Goal: Task Accomplishment & Management: Use online tool/utility

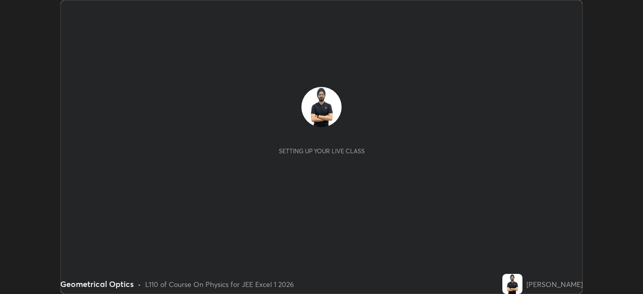
scroll to position [294, 642]
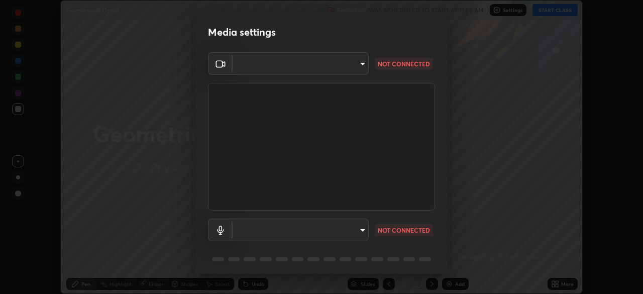
type input "b04d3f4aab0507a607fcb058103082b40897ea5b56942dd6fa8112f95d025699"
type input "communications"
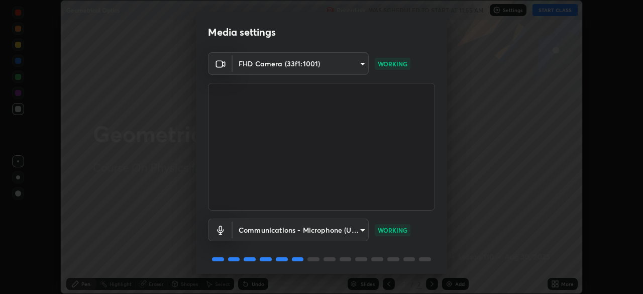
scroll to position [36, 0]
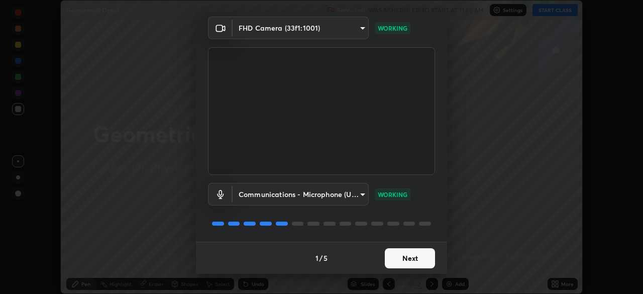
click at [414, 257] on button "Next" at bounding box center [410, 258] width 50 height 20
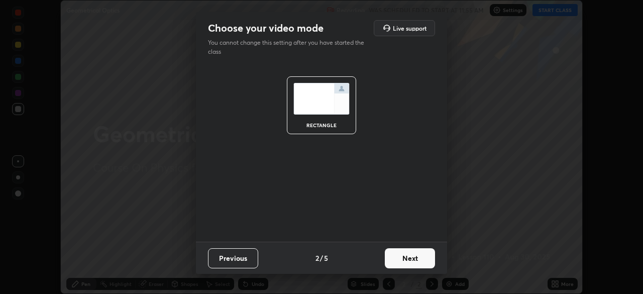
scroll to position [0, 0]
click at [411, 260] on button "Next" at bounding box center [410, 258] width 50 height 20
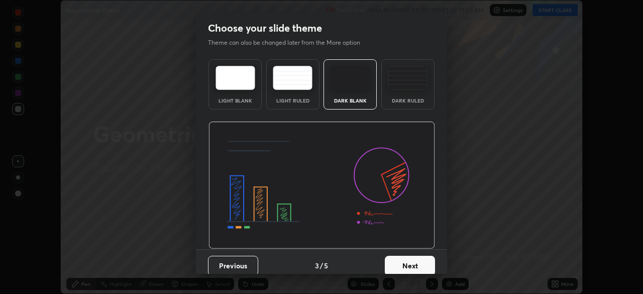
click at [413, 262] on button "Next" at bounding box center [410, 266] width 50 height 20
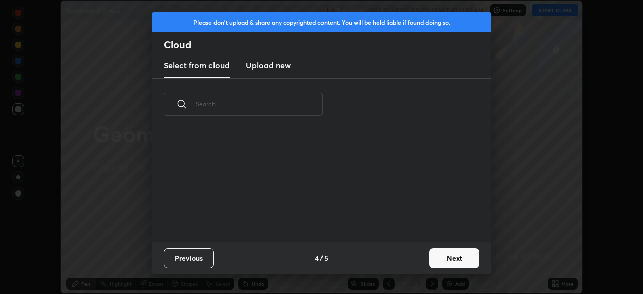
click at [416, 264] on div "Previous 4 / 5 Next" at bounding box center [321, 257] width 339 height 32
click at [438, 257] on button "Next" at bounding box center [454, 258] width 50 height 20
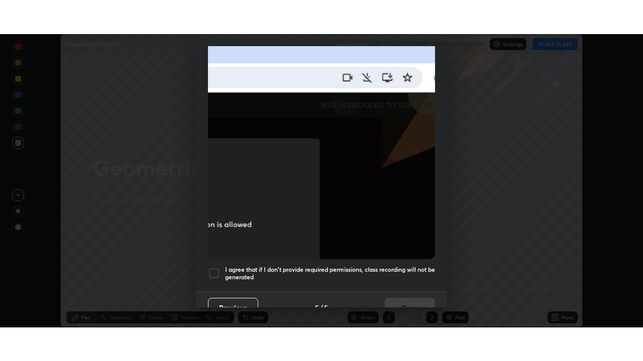
scroll to position [230, 0]
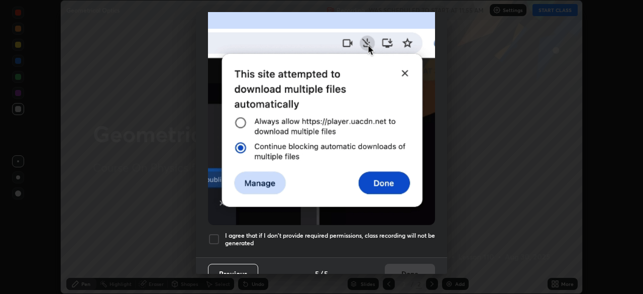
click at [397, 236] on h5 "I agree that if I don't provide required permissions, class recording will not …" at bounding box center [330, 239] width 210 height 16
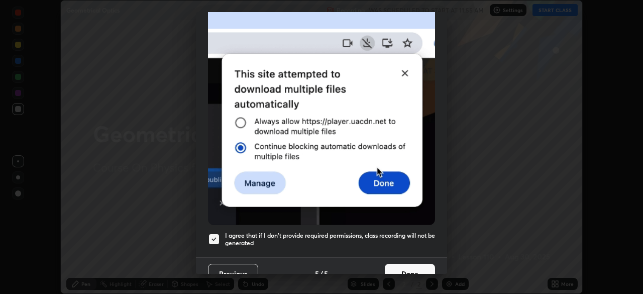
click at [414, 264] on button "Done" at bounding box center [410, 274] width 50 height 20
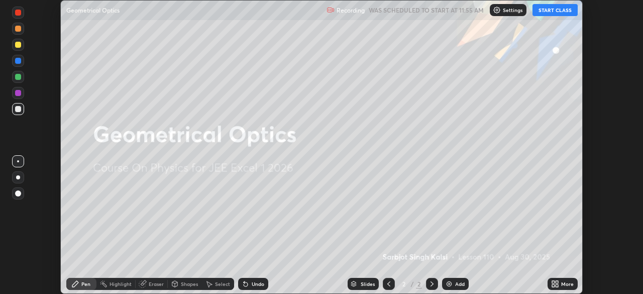
click at [555, 281] on icon at bounding box center [555, 284] width 8 height 8
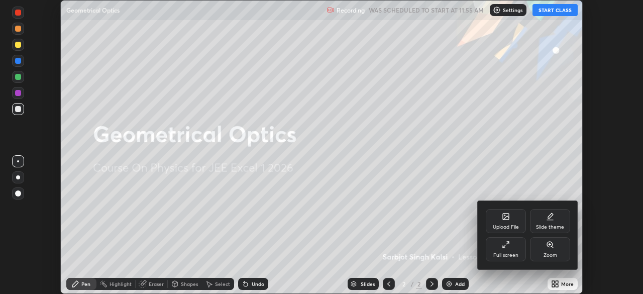
click at [517, 255] on div "Full screen" at bounding box center [505, 255] width 25 height 5
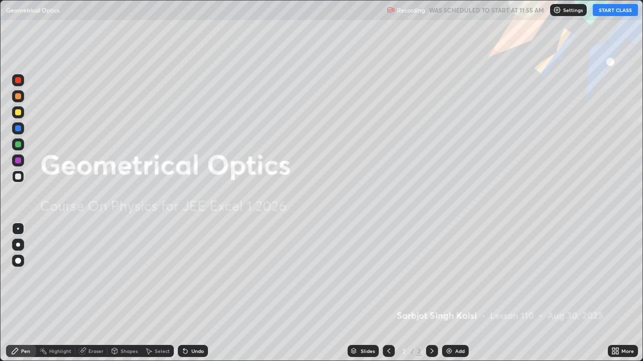
scroll to position [361, 643]
click at [451, 293] on img at bounding box center [449, 351] width 8 height 8
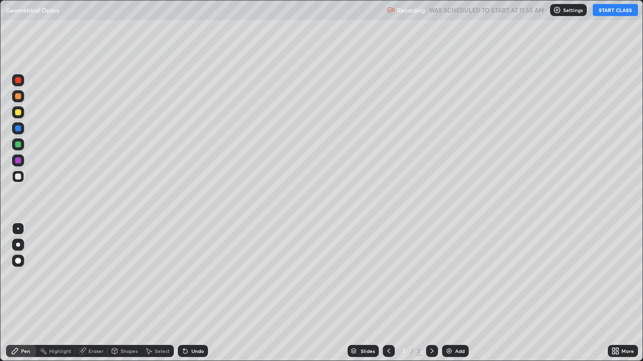
click at [616, 13] on button "START CLASS" at bounding box center [614, 10] width 45 height 12
click at [20, 147] on div at bounding box center [18, 145] width 6 height 6
click at [84, 293] on div "Eraser" at bounding box center [91, 351] width 32 height 12
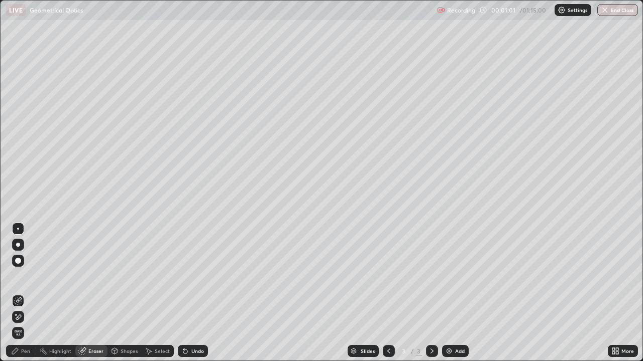
click at [21, 293] on icon at bounding box center [18, 317] width 8 height 9
click at [198, 293] on div "Undo" at bounding box center [193, 351] width 30 height 12
click at [196, 293] on div "Undo" at bounding box center [197, 351] width 13 height 5
click at [197, 293] on div "Undo" at bounding box center [197, 351] width 13 height 5
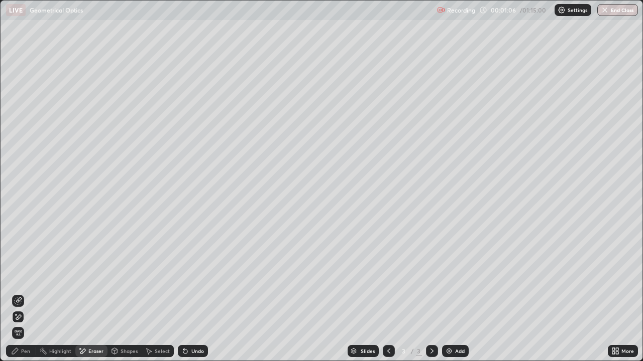
click at [26, 293] on div "Pen" at bounding box center [25, 351] width 9 height 5
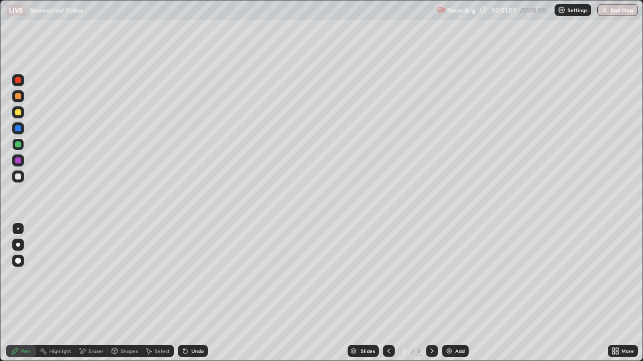
click at [20, 145] on div at bounding box center [18, 145] width 6 height 6
click at [16, 177] on div at bounding box center [18, 177] width 6 height 6
click at [19, 112] on div at bounding box center [18, 112] width 6 height 6
click at [16, 143] on div at bounding box center [18, 145] width 6 height 6
click at [18, 176] on div at bounding box center [18, 177] width 6 height 6
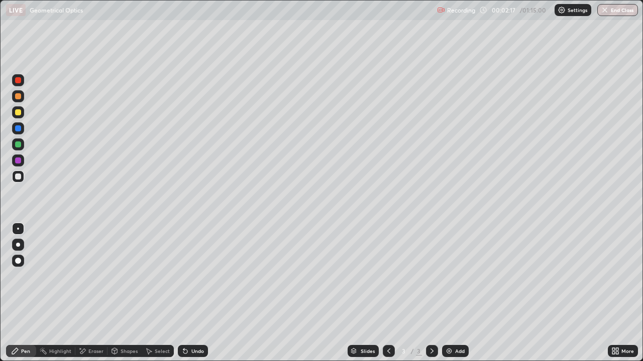
click at [17, 108] on div at bounding box center [18, 112] width 12 height 12
click at [17, 177] on div at bounding box center [18, 177] width 6 height 6
click at [18, 177] on div at bounding box center [18, 177] width 6 height 6
click at [200, 293] on div "Undo" at bounding box center [197, 351] width 13 height 5
click at [197, 293] on div "Undo" at bounding box center [197, 351] width 13 height 5
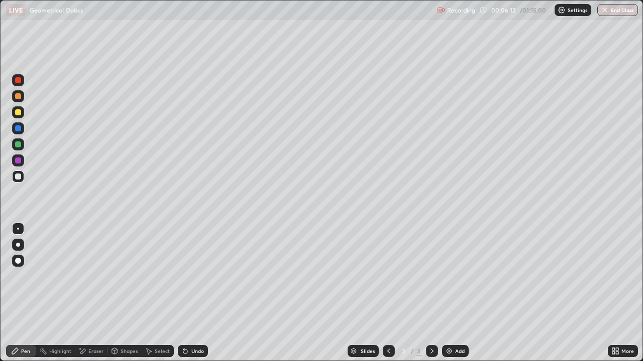
click at [460, 293] on div "Add" at bounding box center [460, 351] width 10 height 5
click at [20, 112] on div at bounding box center [18, 112] width 6 height 6
click at [200, 293] on div "Undo" at bounding box center [193, 351] width 30 height 12
click at [99, 293] on div "Eraser" at bounding box center [91, 351] width 32 height 12
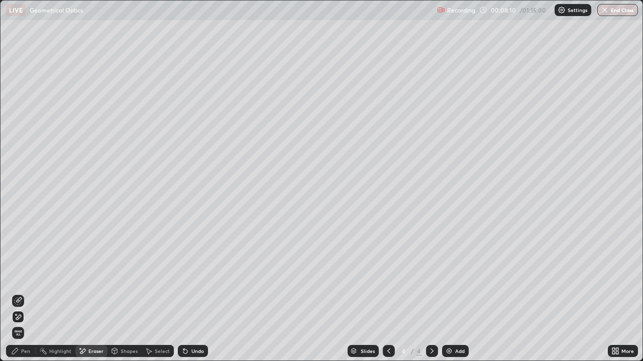
click at [24, 293] on div "Pen" at bounding box center [21, 351] width 30 height 12
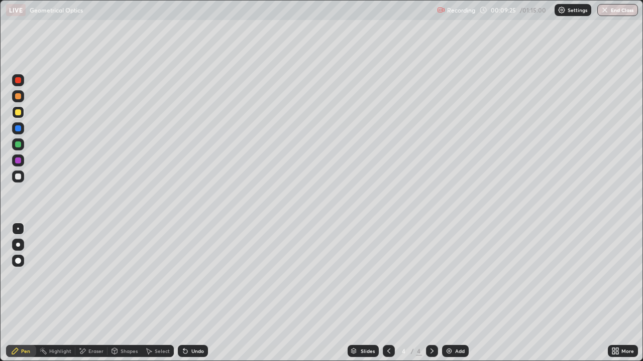
click at [23, 177] on div at bounding box center [18, 177] width 12 height 12
click at [197, 293] on div "Undo" at bounding box center [193, 351] width 30 height 12
click at [191, 293] on div "Undo" at bounding box center [197, 351] width 13 height 5
click at [19, 177] on div at bounding box center [18, 177] width 6 height 6
click at [20, 110] on div at bounding box center [18, 112] width 6 height 6
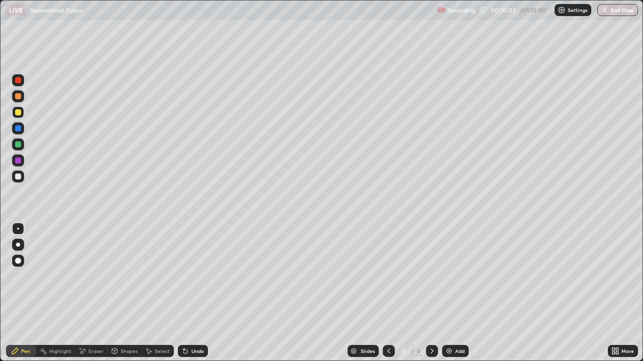
click at [20, 177] on div at bounding box center [18, 177] width 6 height 6
click at [19, 113] on div at bounding box center [18, 112] width 6 height 6
click at [19, 176] on div at bounding box center [18, 177] width 6 height 6
click at [19, 113] on div at bounding box center [18, 112] width 6 height 6
click at [18, 175] on div at bounding box center [18, 177] width 6 height 6
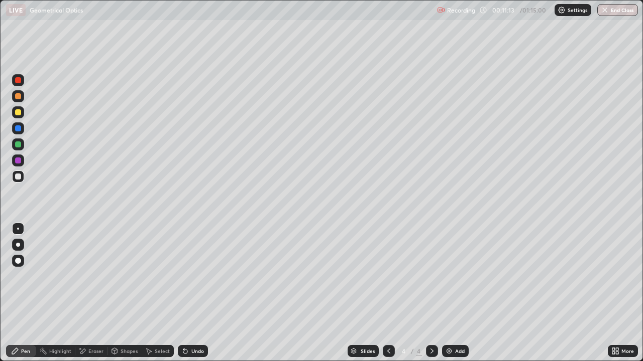
click at [187, 293] on icon at bounding box center [185, 351] width 8 height 8
click at [85, 293] on icon at bounding box center [82, 351] width 8 height 9
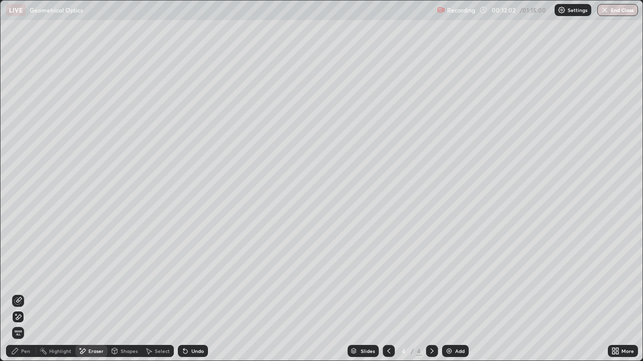
click at [23, 293] on div "Pen" at bounding box center [25, 351] width 9 height 5
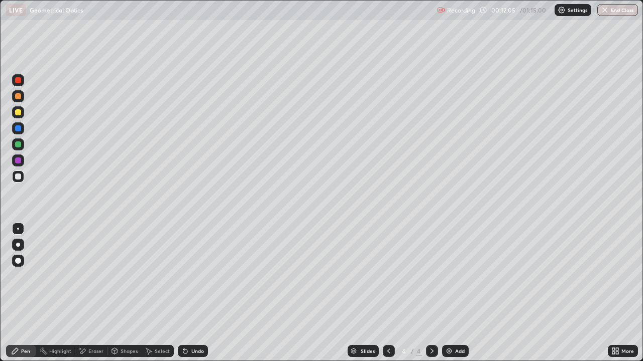
click at [86, 293] on icon at bounding box center [82, 351] width 8 height 9
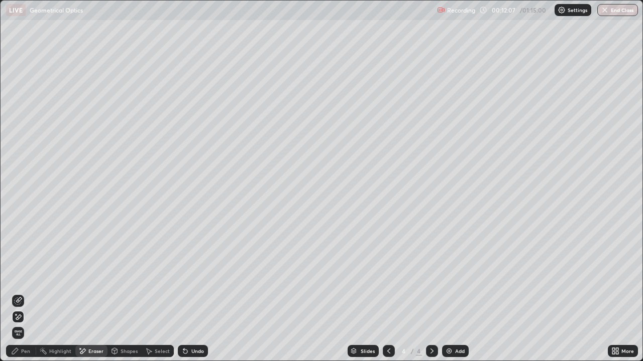
click at [27, 293] on div "Pen" at bounding box center [25, 351] width 9 height 5
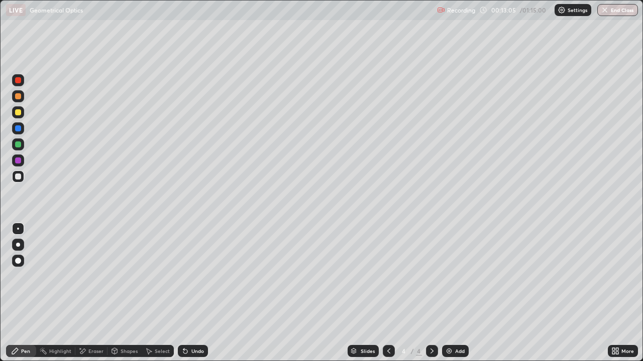
click at [22, 177] on div at bounding box center [18, 177] width 12 height 12
click at [456, 293] on div "Add" at bounding box center [460, 351] width 10 height 5
click at [19, 177] on div at bounding box center [18, 177] width 6 height 6
click at [18, 146] on div at bounding box center [18, 145] width 6 height 6
click at [16, 178] on div at bounding box center [18, 177] width 6 height 6
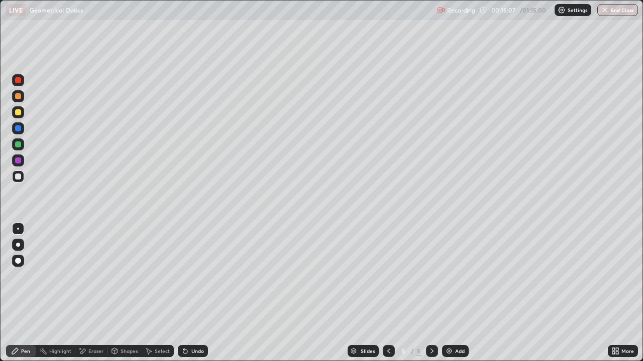
click at [189, 293] on div "Undo" at bounding box center [193, 351] width 30 height 12
click at [18, 177] on div at bounding box center [18, 177] width 6 height 6
click at [17, 158] on div at bounding box center [18, 161] width 6 height 6
click at [183, 293] on icon at bounding box center [185, 352] width 4 height 4
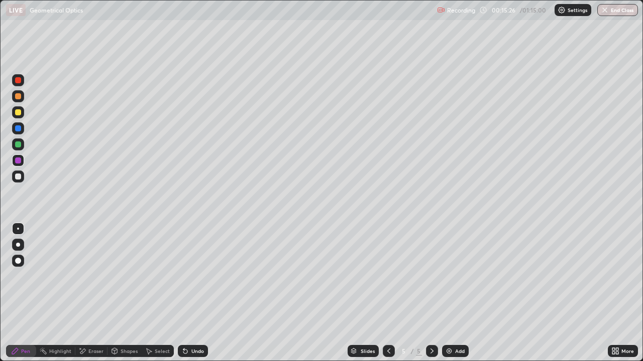
click at [184, 293] on icon at bounding box center [185, 352] width 4 height 4
click at [87, 293] on div "Eraser" at bounding box center [91, 351] width 32 height 12
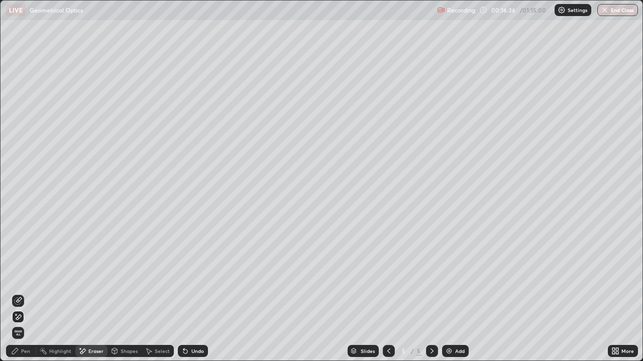
click at [22, 293] on div "Pen" at bounding box center [25, 351] width 9 height 5
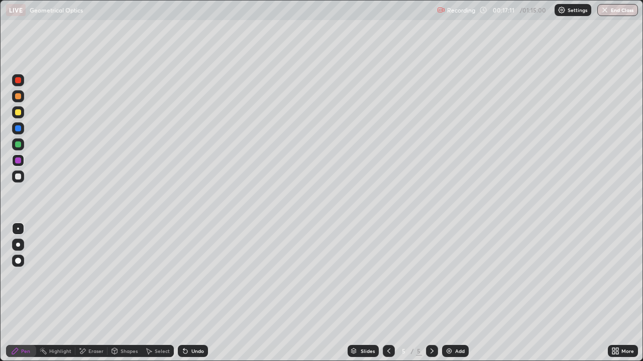
click at [21, 177] on div at bounding box center [18, 177] width 6 height 6
click at [18, 161] on div at bounding box center [18, 161] width 6 height 6
click at [19, 142] on div at bounding box center [18, 145] width 6 height 6
click at [97, 293] on div "Eraser" at bounding box center [95, 351] width 15 height 5
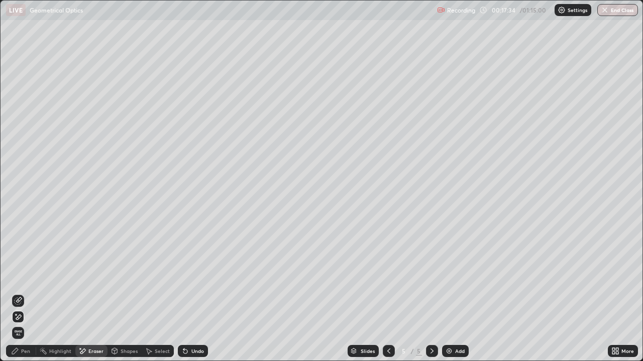
click at [23, 293] on div "Pen" at bounding box center [21, 351] width 30 height 12
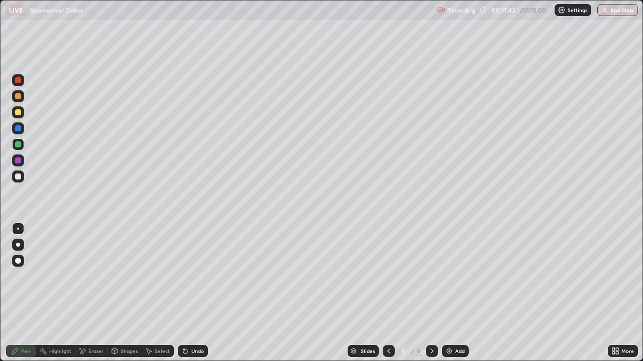
click at [192, 293] on div "Undo" at bounding box center [193, 351] width 30 height 12
click at [193, 293] on div "Undo" at bounding box center [193, 351] width 30 height 12
click at [195, 293] on div "Undo" at bounding box center [193, 351] width 30 height 12
click at [199, 293] on div "Undo" at bounding box center [193, 351] width 30 height 12
click at [16, 182] on div at bounding box center [18, 177] width 12 height 12
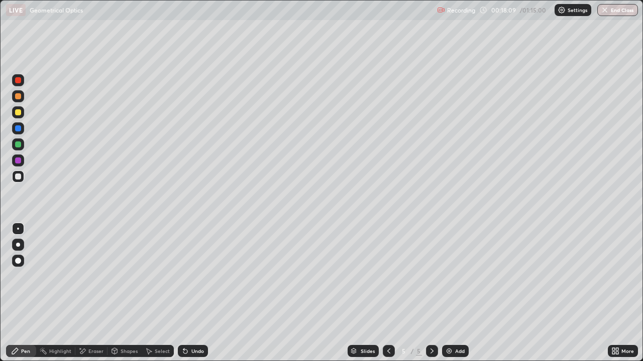
click at [17, 111] on div at bounding box center [18, 112] width 6 height 6
click at [19, 146] on div at bounding box center [18, 145] width 6 height 6
click at [19, 112] on div at bounding box center [18, 112] width 6 height 6
click at [16, 146] on div at bounding box center [18, 145] width 6 height 6
click at [15, 108] on div at bounding box center [18, 112] width 12 height 12
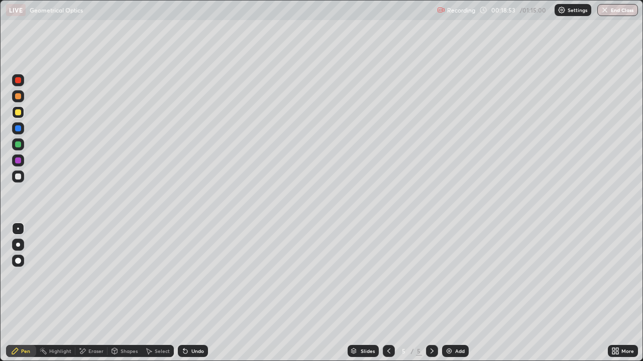
click at [18, 177] on div at bounding box center [18, 177] width 6 height 6
click at [18, 140] on div at bounding box center [18, 145] width 12 height 12
click at [456, 293] on div "Add" at bounding box center [460, 351] width 10 height 5
click at [18, 175] on div at bounding box center [18, 177] width 6 height 6
click at [19, 113] on div at bounding box center [18, 112] width 6 height 6
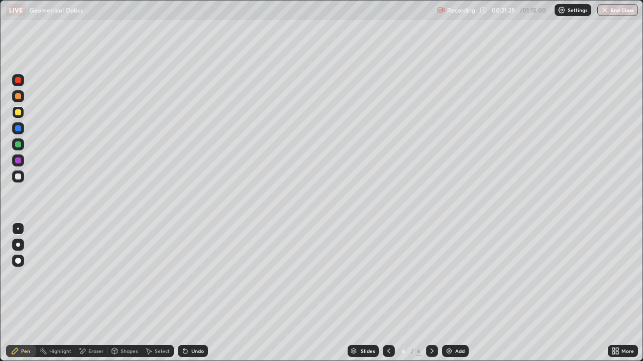
click at [22, 144] on div at bounding box center [18, 145] width 12 height 12
click at [23, 178] on div at bounding box center [18, 177] width 12 height 12
click at [18, 179] on div at bounding box center [18, 177] width 6 height 6
click at [20, 111] on div at bounding box center [18, 112] width 6 height 6
click at [18, 175] on div at bounding box center [18, 177] width 6 height 6
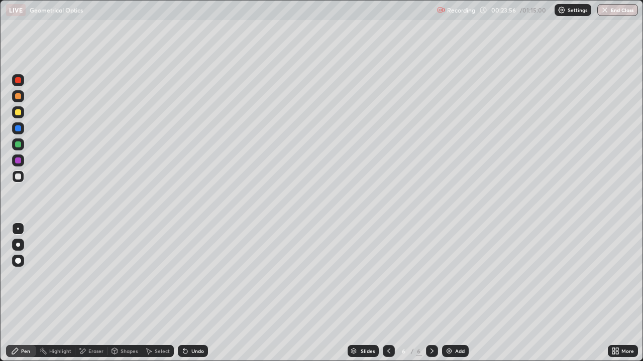
click at [184, 293] on icon at bounding box center [185, 352] width 4 height 4
click at [191, 293] on div "Undo" at bounding box center [197, 351] width 13 height 5
click at [17, 146] on div at bounding box center [18, 145] width 6 height 6
click at [16, 146] on div at bounding box center [18, 145] width 6 height 6
click at [16, 177] on div at bounding box center [18, 177] width 6 height 6
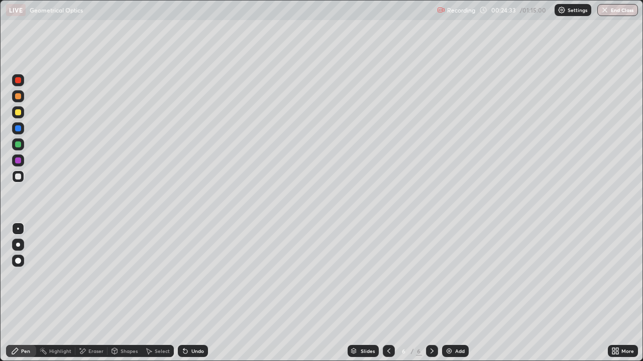
click at [17, 146] on div at bounding box center [18, 145] width 6 height 6
click at [90, 293] on div "Eraser" at bounding box center [95, 351] width 15 height 5
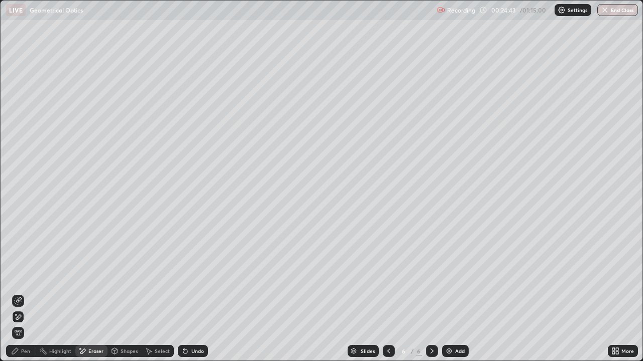
click at [18, 293] on icon at bounding box center [15, 351] width 8 height 8
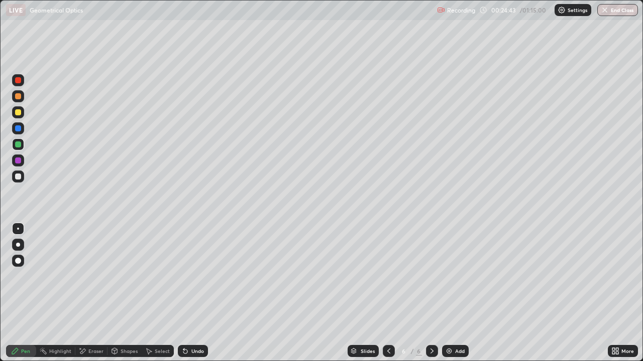
click at [17, 176] on div at bounding box center [18, 177] width 6 height 6
click at [18, 145] on div at bounding box center [18, 145] width 6 height 6
click at [18, 178] on div at bounding box center [18, 177] width 6 height 6
click at [189, 293] on div "Undo" at bounding box center [193, 351] width 30 height 12
click at [184, 293] on icon at bounding box center [185, 352] width 4 height 4
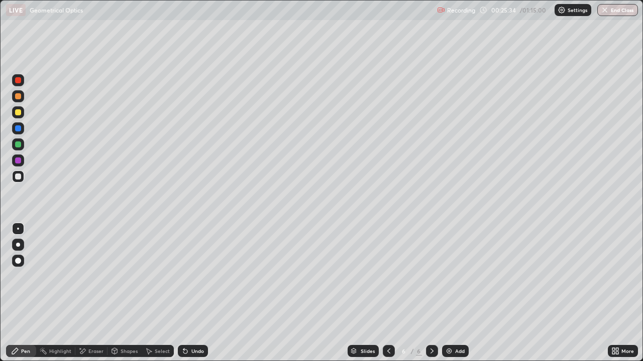
click at [184, 293] on icon at bounding box center [185, 352] width 4 height 4
click at [183, 293] on icon at bounding box center [185, 352] width 4 height 4
click at [197, 293] on div "Undo" at bounding box center [197, 351] width 13 height 5
click at [456, 293] on div "Add" at bounding box center [455, 351] width 27 height 12
click at [20, 147] on div at bounding box center [18, 145] width 6 height 6
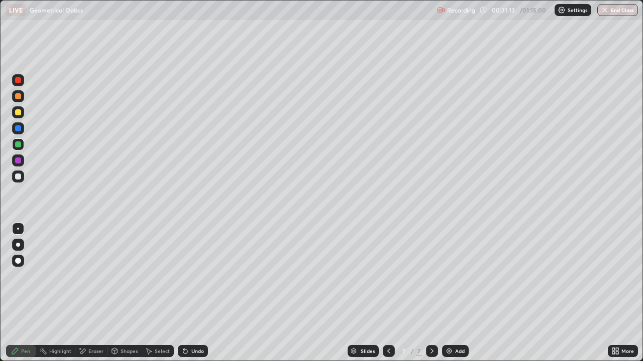
click at [16, 113] on div at bounding box center [18, 112] width 6 height 6
click at [197, 293] on div "Undo" at bounding box center [193, 351] width 30 height 12
click at [194, 293] on div "Undo" at bounding box center [193, 351] width 30 height 12
click at [21, 178] on div at bounding box center [18, 177] width 6 height 6
click at [188, 293] on div "Undo" at bounding box center [193, 351] width 30 height 12
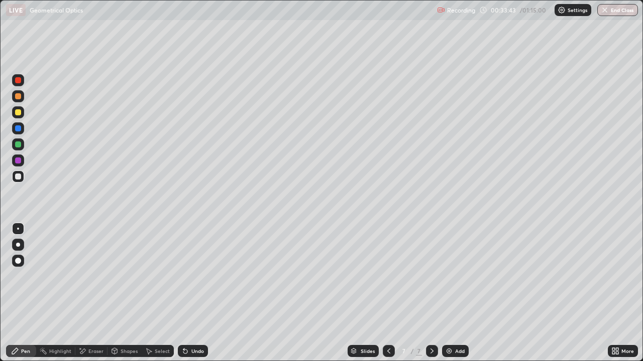
click at [22, 113] on div at bounding box center [18, 112] width 12 height 12
click at [197, 293] on div "Undo" at bounding box center [197, 351] width 13 height 5
click at [19, 173] on div at bounding box center [18, 177] width 12 height 12
click at [19, 177] on div at bounding box center [18, 177] width 6 height 6
click at [18, 180] on div at bounding box center [18, 177] width 12 height 12
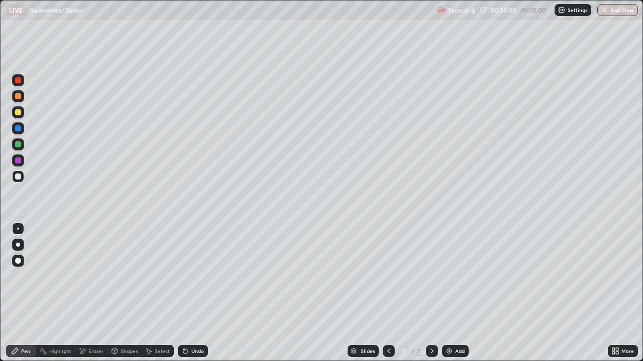
click at [18, 145] on div at bounding box center [18, 145] width 6 height 6
click at [184, 293] on icon at bounding box center [185, 352] width 4 height 4
click at [187, 293] on icon at bounding box center [185, 351] width 8 height 8
click at [188, 293] on div "Undo" at bounding box center [193, 351] width 30 height 12
click at [21, 179] on div at bounding box center [18, 177] width 12 height 12
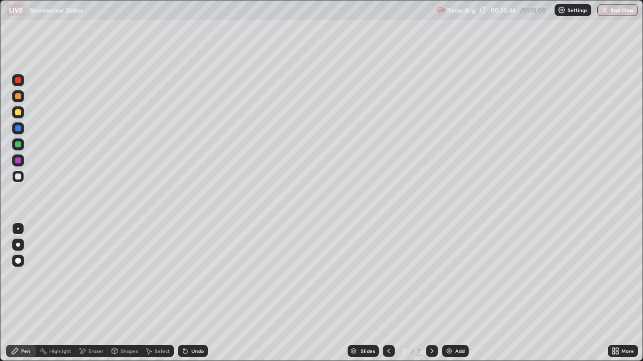
click at [93, 293] on div "Eraser" at bounding box center [91, 351] width 32 height 12
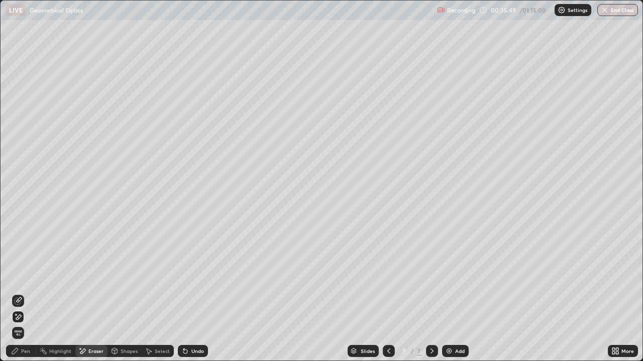
click at [24, 293] on div "Pen" at bounding box center [25, 351] width 9 height 5
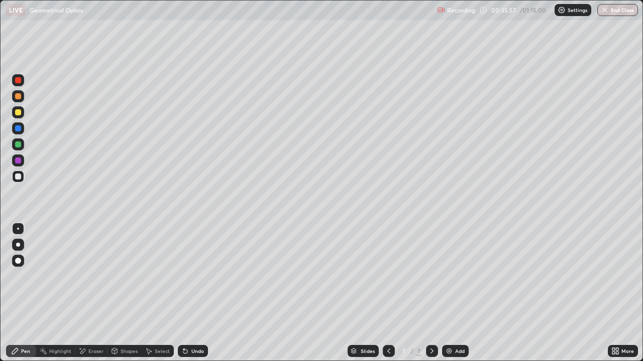
click at [98, 293] on div "Eraser" at bounding box center [95, 351] width 15 height 5
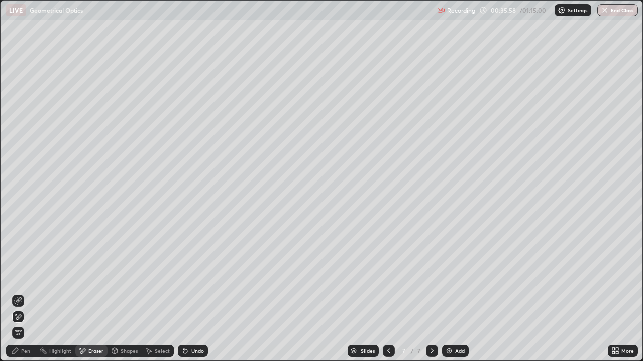
click at [27, 293] on div "Pen" at bounding box center [21, 351] width 30 height 12
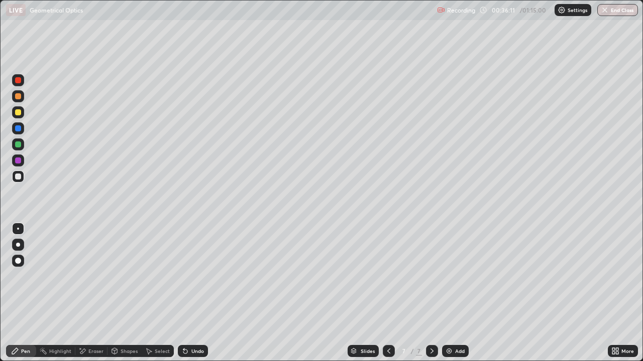
click at [17, 146] on div at bounding box center [18, 145] width 6 height 6
click at [202, 293] on div "Undo" at bounding box center [197, 351] width 13 height 5
click at [202, 293] on div "Undo" at bounding box center [193, 351] width 30 height 12
click at [199, 293] on div "Undo" at bounding box center [193, 351] width 30 height 12
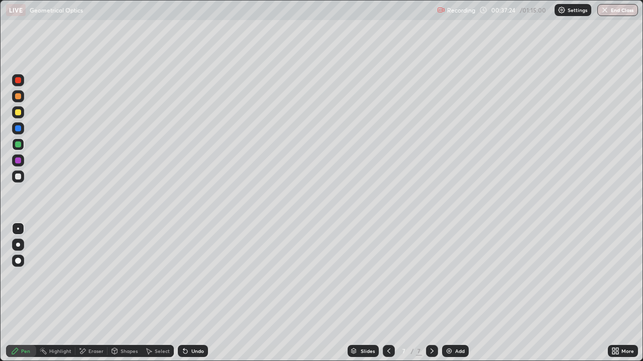
click at [194, 293] on div "Undo" at bounding box center [197, 351] width 13 height 5
click at [192, 293] on div "Undo" at bounding box center [197, 351] width 13 height 5
click at [194, 293] on div "Undo" at bounding box center [197, 351] width 13 height 5
click at [192, 293] on div "Undo" at bounding box center [197, 351] width 13 height 5
click at [22, 177] on div at bounding box center [18, 177] width 12 height 12
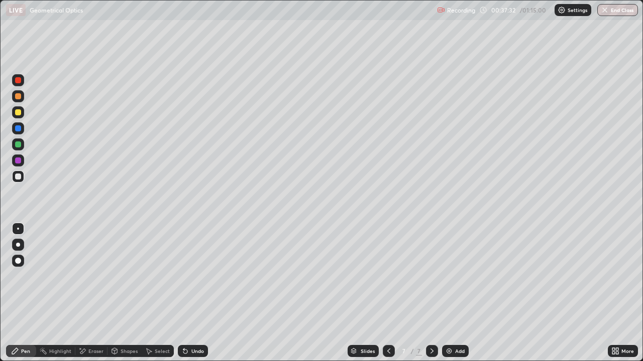
click at [19, 144] on div at bounding box center [18, 145] width 6 height 6
click at [451, 293] on img at bounding box center [449, 351] width 8 height 8
click at [22, 175] on div at bounding box center [18, 177] width 12 height 12
click at [87, 293] on div "Eraser" at bounding box center [91, 351] width 32 height 12
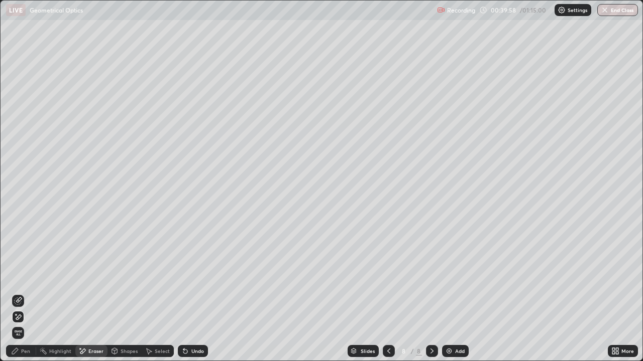
click at [23, 293] on div "Pen" at bounding box center [25, 351] width 9 height 5
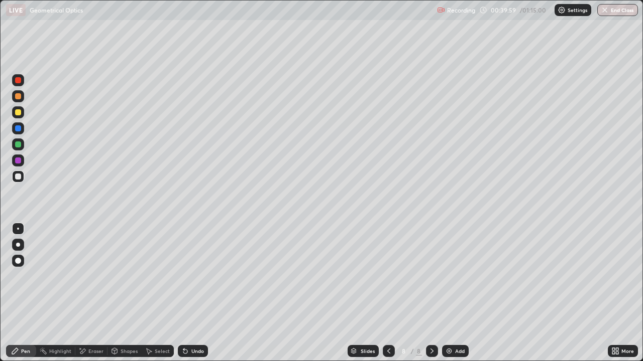
click at [17, 145] on div at bounding box center [18, 145] width 6 height 6
click at [16, 178] on div at bounding box center [18, 177] width 6 height 6
click at [17, 106] on div at bounding box center [18, 112] width 12 height 12
click at [96, 293] on div "Eraser" at bounding box center [91, 351] width 32 height 12
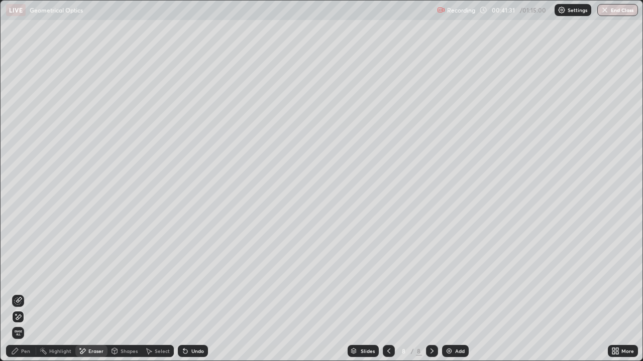
click at [128, 293] on div "Shapes" at bounding box center [124, 351] width 34 height 12
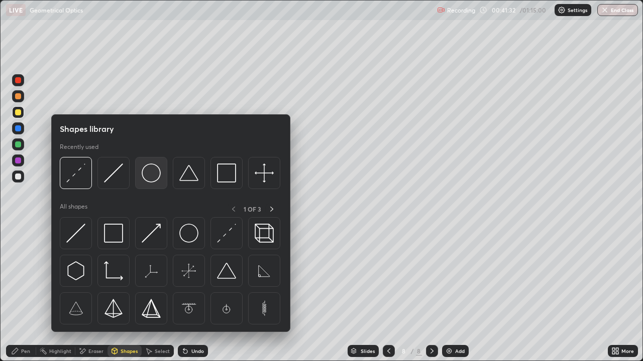
click at [155, 177] on img at bounding box center [151, 173] width 19 height 19
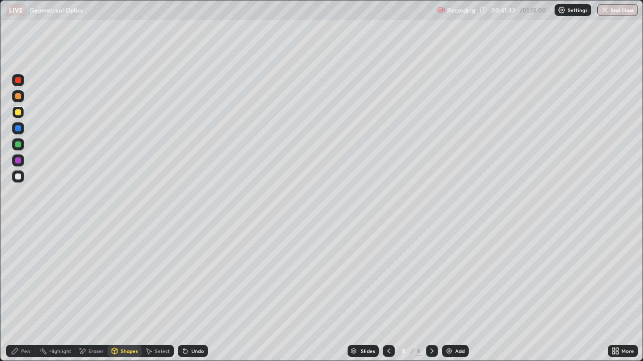
click at [18, 176] on div at bounding box center [18, 177] width 6 height 6
click at [18, 293] on icon at bounding box center [15, 351] width 6 height 6
click at [16, 177] on div at bounding box center [18, 177] width 6 height 6
click at [118, 293] on div "Shapes" at bounding box center [124, 351] width 34 height 12
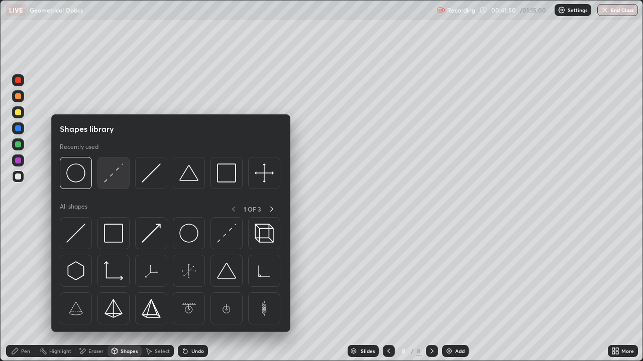
click at [112, 176] on img at bounding box center [113, 173] width 19 height 19
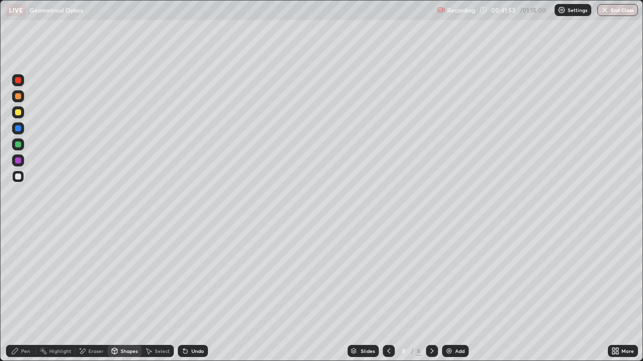
click at [17, 112] on div at bounding box center [18, 112] width 6 height 6
click at [196, 293] on div "Undo" at bounding box center [197, 351] width 13 height 5
click at [126, 293] on div "Shapes" at bounding box center [128, 351] width 17 height 5
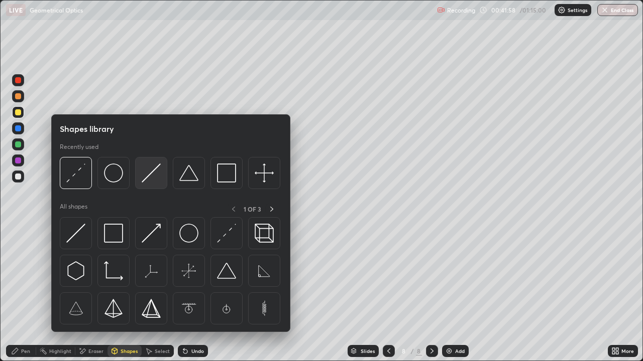
click at [154, 176] on img at bounding box center [151, 173] width 19 height 19
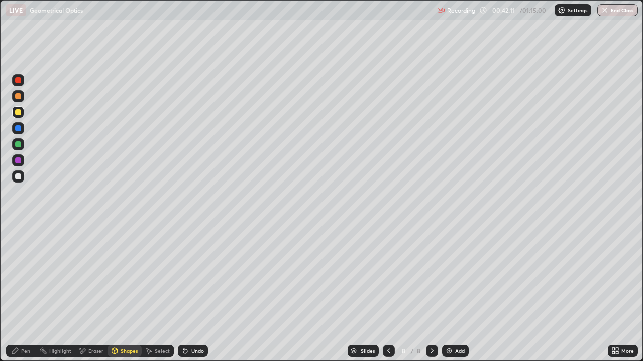
click at [124, 293] on div "Shapes" at bounding box center [128, 351] width 17 height 5
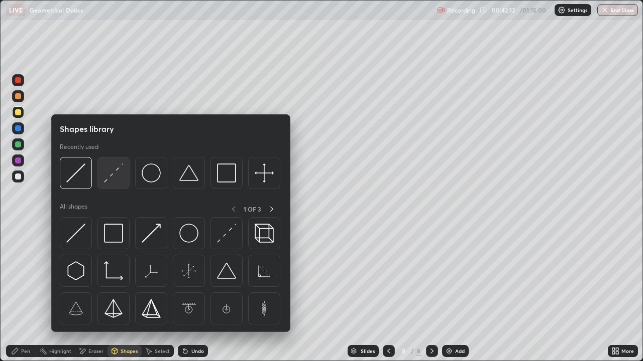
click at [119, 180] on img at bounding box center [113, 173] width 19 height 19
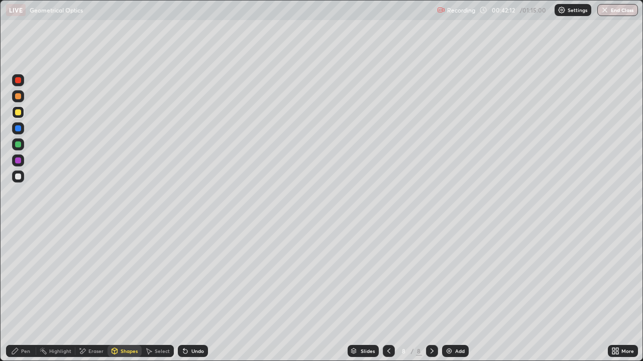
click at [19, 178] on div at bounding box center [18, 177] width 6 height 6
click at [16, 114] on div at bounding box center [18, 112] width 6 height 6
click at [191, 293] on div "Undo" at bounding box center [197, 351] width 13 height 5
click at [112, 293] on icon at bounding box center [115, 351] width 6 height 6
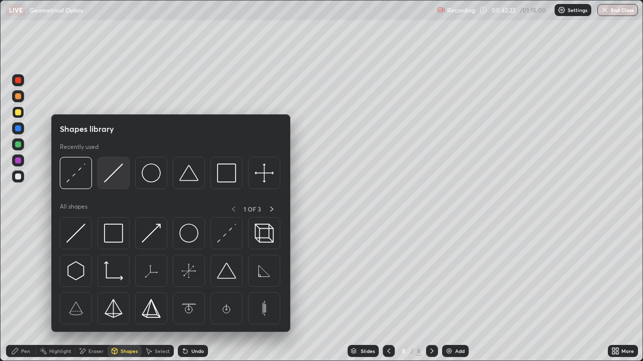
click at [112, 179] on img at bounding box center [113, 173] width 19 height 19
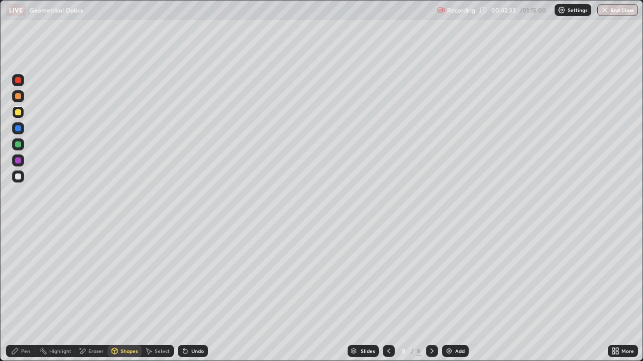
click at [86, 293] on div "Eraser" at bounding box center [91, 351] width 32 height 12
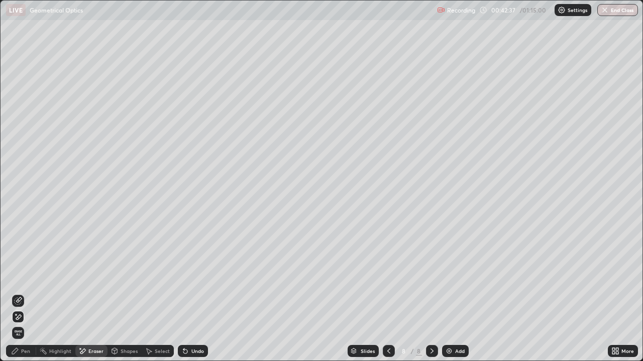
click at [18, 293] on icon at bounding box center [15, 351] width 8 height 8
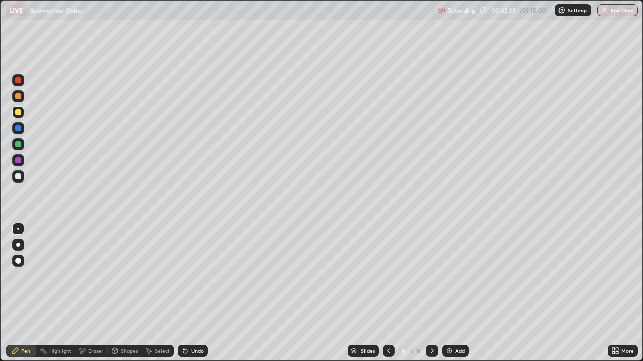
click at [18, 112] on div at bounding box center [18, 112] width 6 height 6
click at [196, 293] on div "Undo" at bounding box center [197, 351] width 13 height 5
click at [117, 293] on icon at bounding box center [114, 351] width 8 height 8
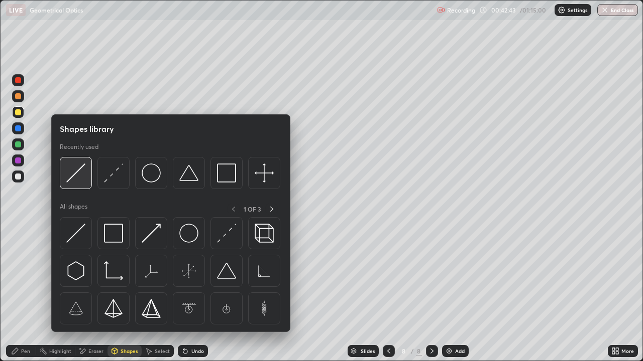
click at [72, 177] on img at bounding box center [75, 173] width 19 height 19
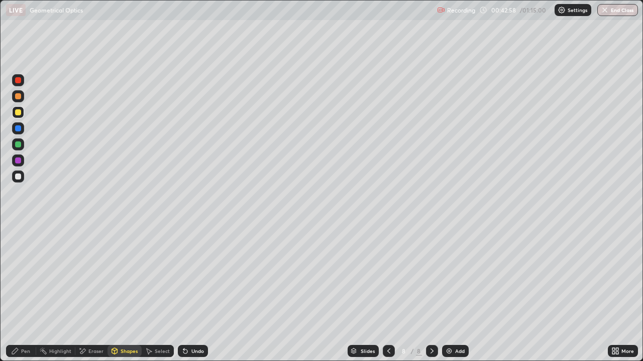
click at [166, 293] on div "Select" at bounding box center [162, 351] width 15 height 5
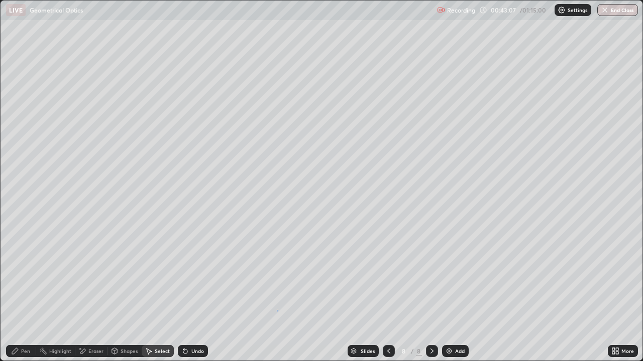
click at [277, 293] on div "0 ° Undo Copy Duplicate Duplicate to new slide Delete" at bounding box center [322, 181] width 642 height 360
click at [92, 293] on div "Eraser" at bounding box center [95, 351] width 15 height 5
click at [17, 293] on icon at bounding box center [15, 351] width 8 height 8
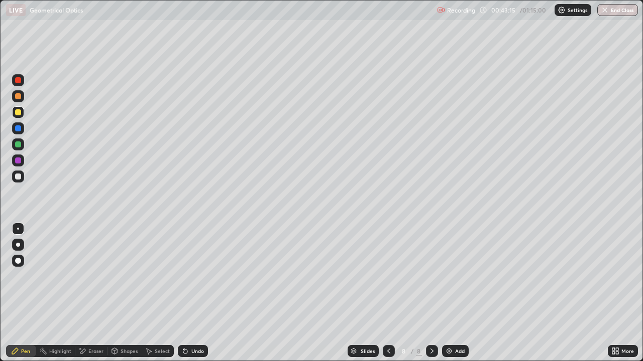
click at [191, 293] on div "Undo" at bounding box center [197, 351] width 13 height 5
click at [120, 293] on div "Shapes" at bounding box center [128, 351] width 17 height 5
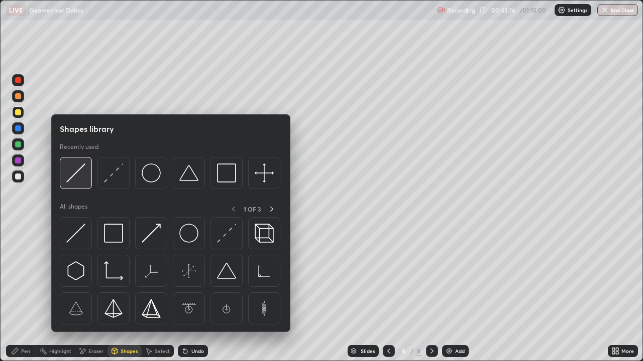
click at [74, 179] on img at bounding box center [75, 173] width 19 height 19
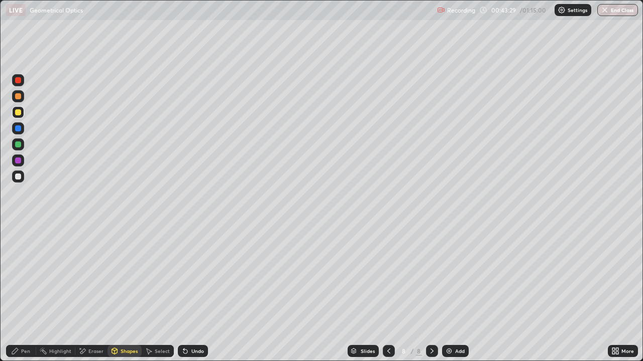
click at [183, 293] on icon at bounding box center [185, 352] width 4 height 4
click at [184, 293] on icon at bounding box center [185, 352] width 4 height 4
click at [185, 293] on div "Undo" at bounding box center [193, 351] width 30 height 12
click at [89, 293] on div "Eraser" at bounding box center [95, 351] width 15 height 5
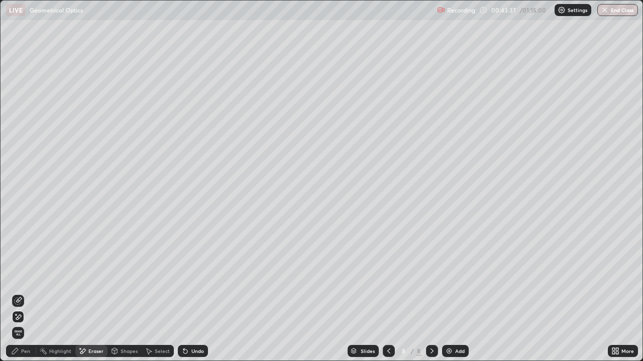
click at [121, 293] on div "Shapes" at bounding box center [128, 351] width 17 height 5
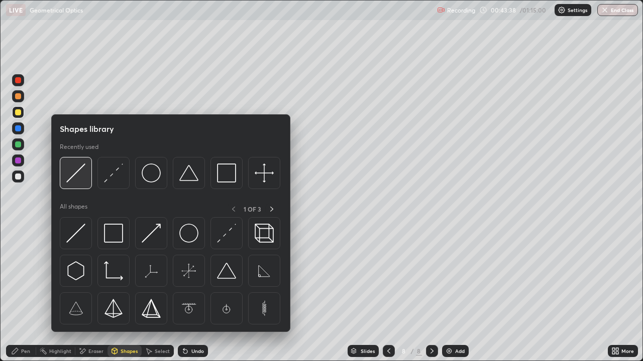
click at [69, 182] on img at bounding box center [75, 173] width 19 height 19
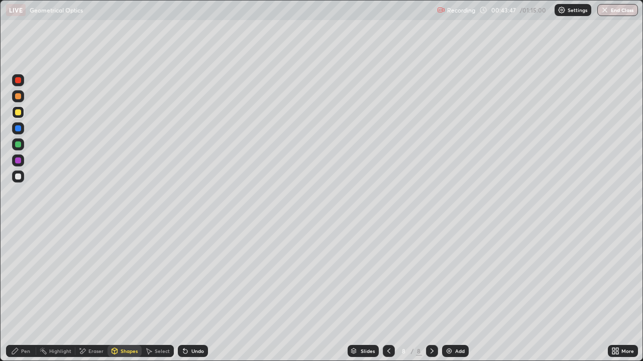
click at [189, 293] on div "Undo" at bounding box center [193, 351] width 30 height 12
click at [18, 176] on div at bounding box center [18, 177] width 6 height 6
click at [194, 293] on div "Undo" at bounding box center [197, 351] width 13 height 5
click at [17, 293] on icon at bounding box center [15, 351] width 8 height 8
click at [15, 106] on div at bounding box center [18, 112] width 12 height 12
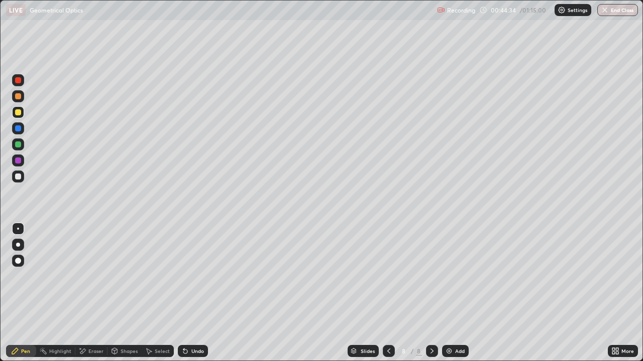
click at [17, 177] on div at bounding box center [18, 177] width 6 height 6
click at [15, 108] on div at bounding box center [18, 112] width 12 height 12
click at [184, 293] on icon at bounding box center [185, 352] width 4 height 4
click at [184, 293] on div "Undo" at bounding box center [193, 351] width 30 height 12
click at [185, 293] on icon at bounding box center [185, 352] width 4 height 4
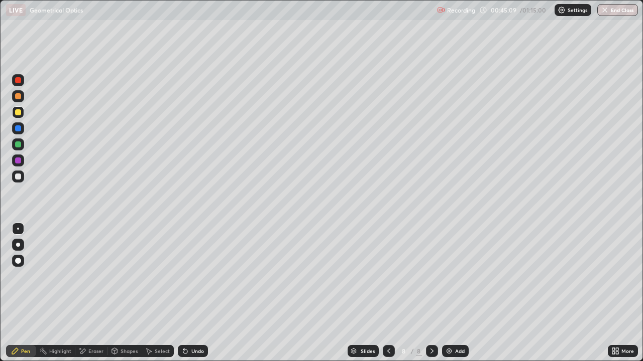
click at [15, 172] on div at bounding box center [18, 177] width 12 height 12
click at [17, 112] on div at bounding box center [18, 112] width 6 height 6
click at [18, 178] on div at bounding box center [18, 177] width 6 height 6
click at [17, 108] on div at bounding box center [18, 112] width 12 height 12
click at [17, 141] on div at bounding box center [18, 145] width 12 height 12
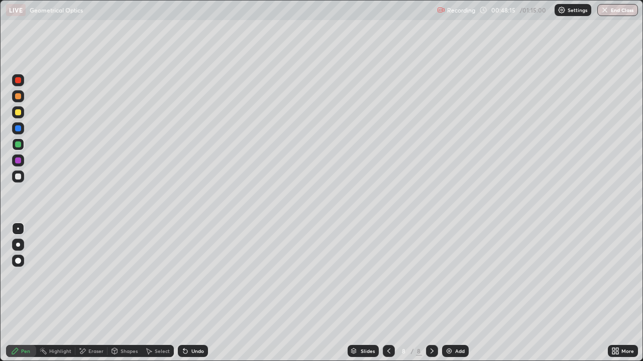
click at [451, 293] on img at bounding box center [449, 351] width 8 height 8
click at [21, 178] on div at bounding box center [18, 177] width 6 height 6
click at [19, 113] on div at bounding box center [18, 112] width 6 height 6
click at [196, 293] on div "Undo" at bounding box center [197, 351] width 13 height 5
click at [18, 179] on div at bounding box center [18, 177] width 6 height 6
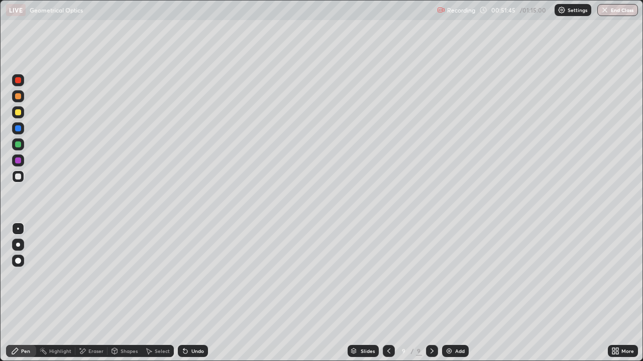
click at [17, 147] on div at bounding box center [18, 145] width 6 height 6
click at [198, 293] on div "Undo" at bounding box center [197, 351] width 13 height 5
click at [19, 128] on div at bounding box center [18, 129] width 6 height 6
click at [188, 293] on div "Undo" at bounding box center [193, 351] width 30 height 12
click at [184, 293] on icon at bounding box center [185, 352] width 4 height 4
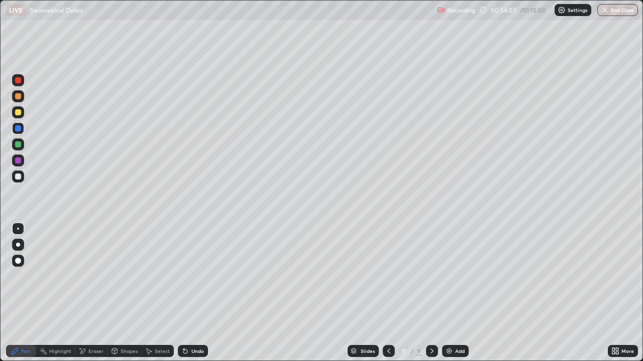
click at [19, 177] on div at bounding box center [18, 177] width 6 height 6
click at [457, 293] on div "Add" at bounding box center [455, 351] width 27 height 12
click at [18, 178] on div at bounding box center [18, 177] width 6 height 6
click at [202, 293] on div "Undo" at bounding box center [193, 351] width 30 height 12
click at [92, 293] on div "Eraser" at bounding box center [95, 351] width 15 height 5
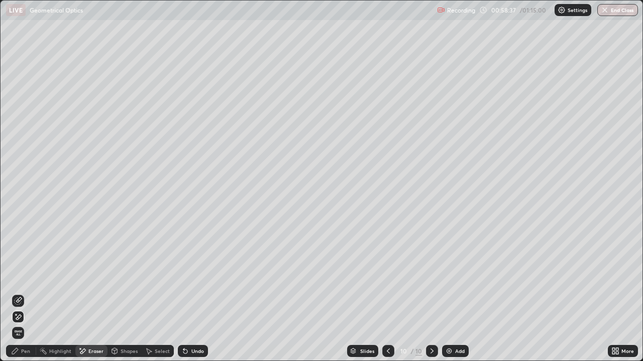
click at [205, 293] on div "Undo" at bounding box center [193, 351] width 30 height 12
click at [25, 293] on div "Pen" at bounding box center [25, 351] width 9 height 5
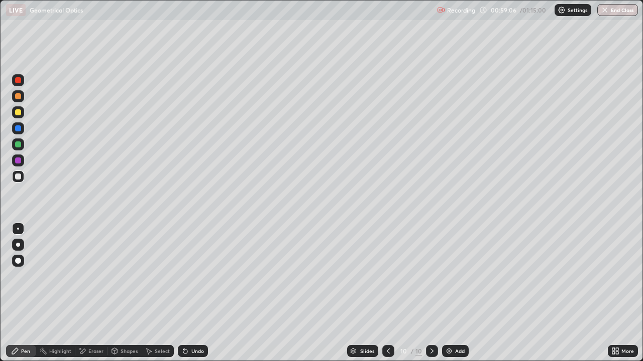
click at [190, 293] on div "Undo" at bounding box center [193, 351] width 30 height 12
click at [188, 293] on div "Undo" at bounding box center [193, 351] width 30 height 12
click at [393, 293] on div at bounding box center [388, 351] width 12 height 20
click at [431, 293] on icon at bounding box center [432, 351] width 8 height 8
click at [460, 293] on div "Add" at bounding box center [455, 351] width 27 height 12
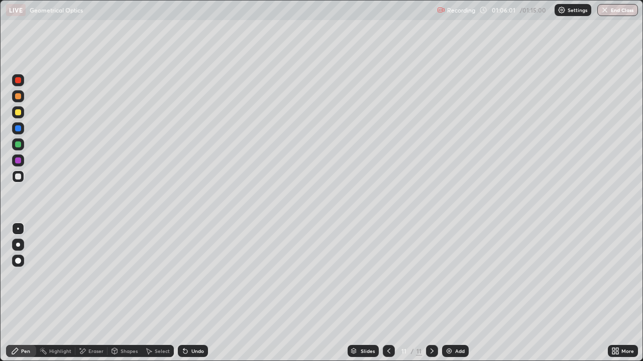
click at [23, 112] on div at bounding box center [18, 112] width 12 height 12
click at [194, 293] on div "Undo" at bounding box center [197, 351] width 13 height 5
click at [196, 293] on div "Undo" at bounding box center [197, 351] width 13 height 5
click at [19, 177] on div at bounding box center [18, 177] width 6 height 6
click at [191, 293] on div "Undo" at bounding box center [197, 351] width 13 height 5
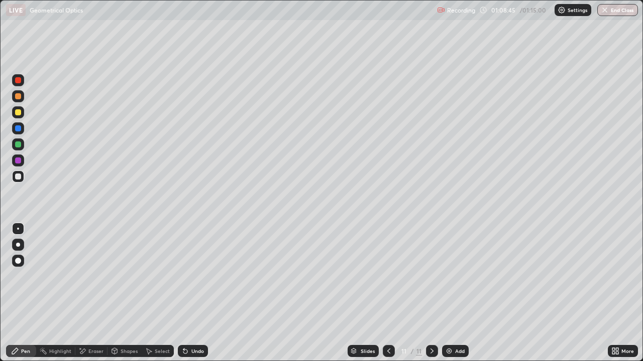
click at [193, 293] on div "Undo" at bounding box center [197, 351] width 13 height 5
click at [87, 293] on div "Eraser" at bounding box center [91, 351] width 32 height 12
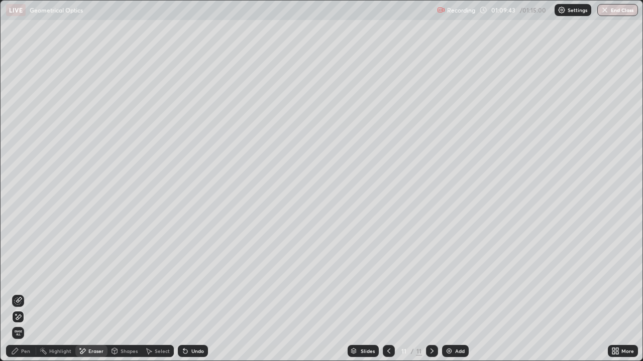
click at [26, 293] on div "Pen" at bounding box center [25, 351] width 9 height 5
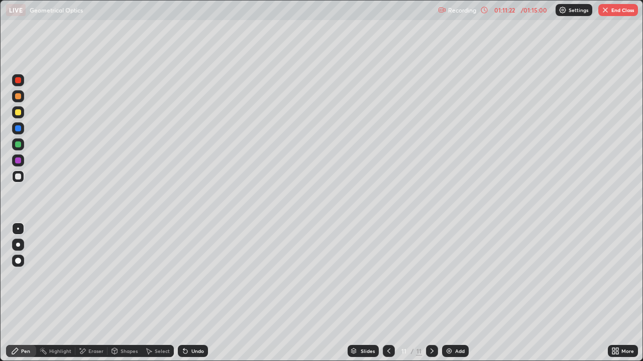
click at [616, 10] on button "End Class" at bounding box center [618, 10] width 40 height 12
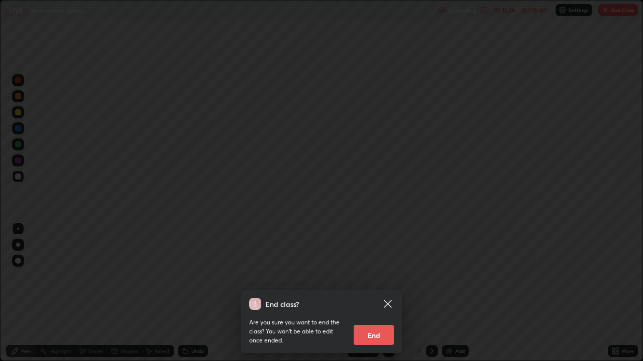
click at [376, 293] on button "End" at bounding box center [373, 335] width 40 height 20
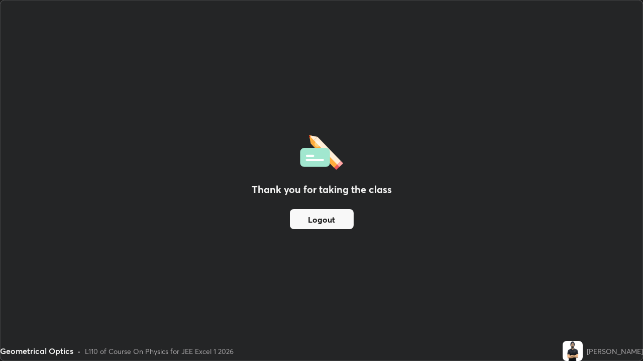
click at [327, 217] on button "Logout" at bounding box center [322, 219] width 64 height 20
